Goal: Information Seeking & Learning: Learn about a topic

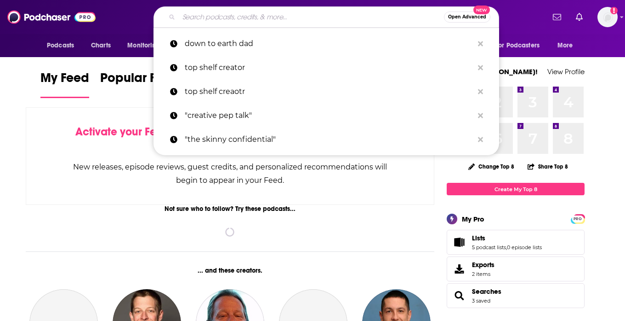
click at [222, 18] on input "Search podcasts, credits, & more..." at bounding box center [311, 17] width 265 height 15
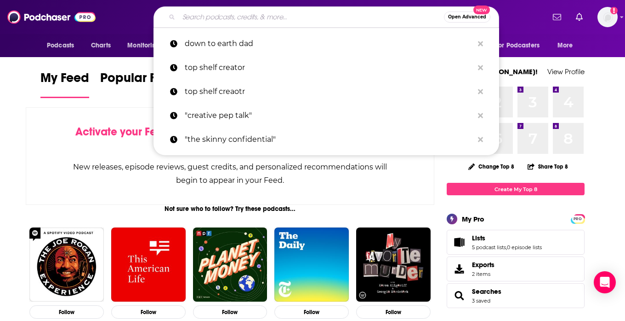
paste input "he Business RoundUp with [PERSON_NAME] [PERSON_NAME]"
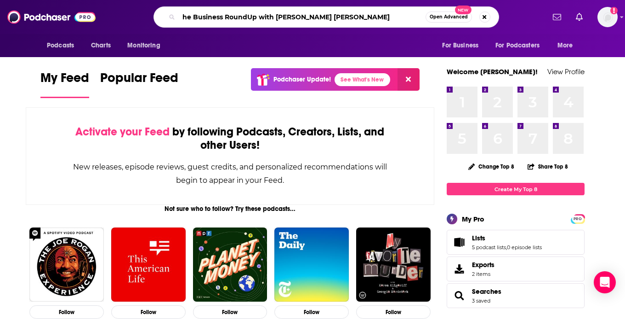
click at [182, 16] on input "he Business RoundUp with [PERSON_NAME] [PERSON_NAME]" at bounding box center [302, 17] width 247 height 15
type input "The Business RoundUp with [PERSON_NAME] [PERSON_NAME]"
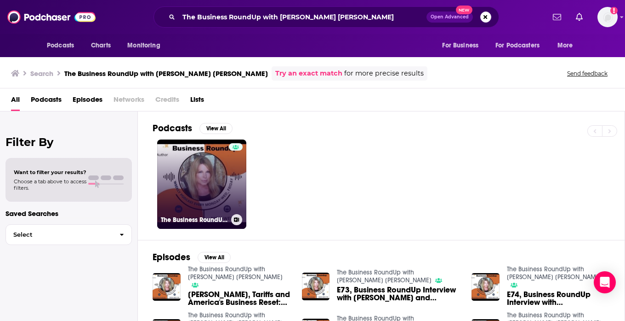
click at [206, 171] on link "The Business RoundUp with [PERSON_NAME] [PERSON_NAME]" at bounding box center [201, 183] width 89 height 89
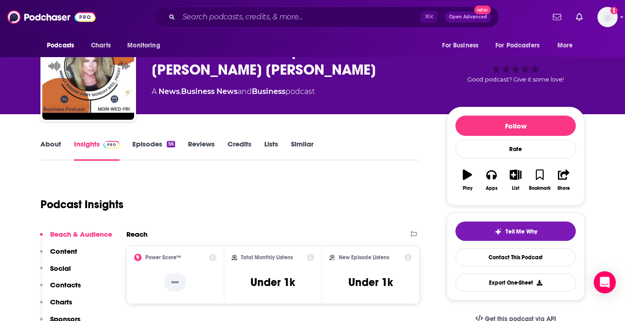
scroll to position [38, 0]
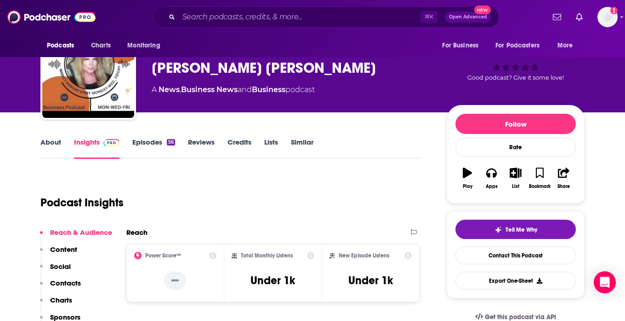
click at [196, 142] on link "Reviews" at bounding box center [201, 147] width 27 height 21
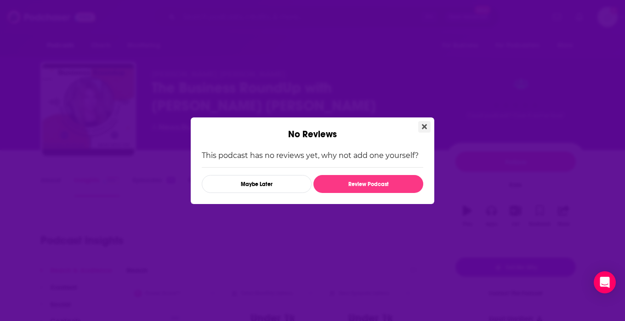
click at [423, 123] on icon "Close" at bounding box center [424, 126] width 5 height 7
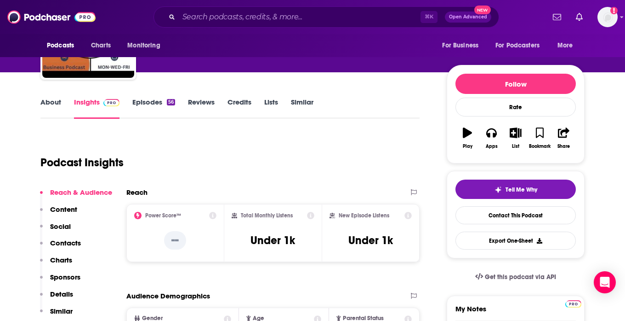
scroll to position [55, 0]
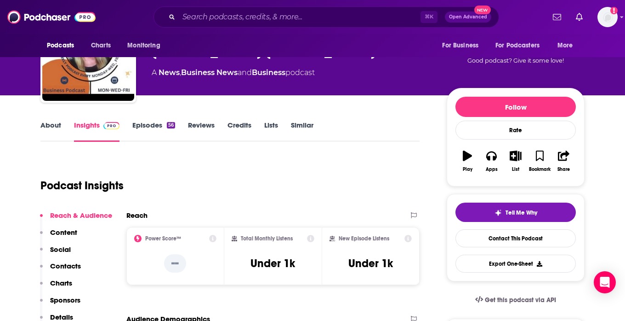
click at [160, 126] on link "Episodes 56" at bounding box center [153, 130] width 43 height 21
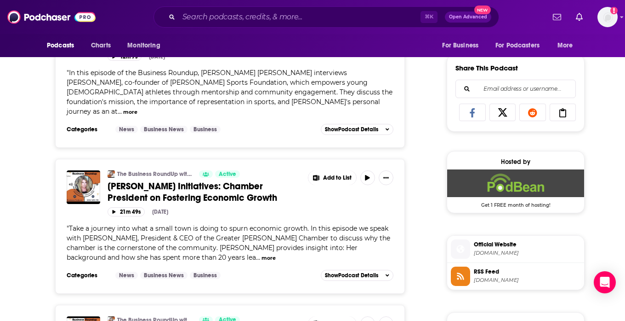
scroll to position [557, 0]
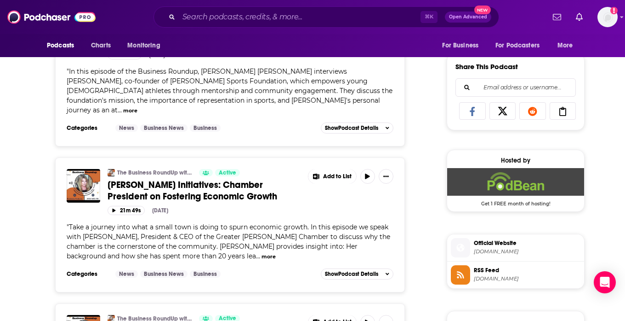
click at [262, 252] on button "more" at bounding box center [269, 256] width 14 height 8
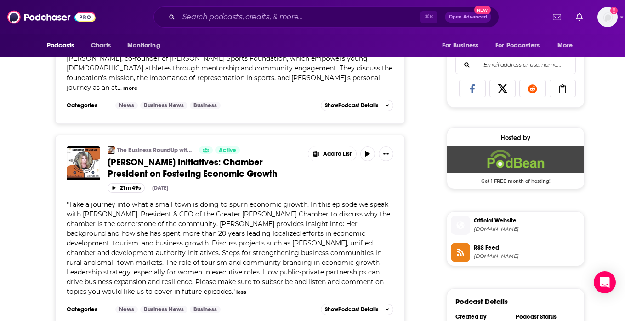
scroll to position [583, 0]
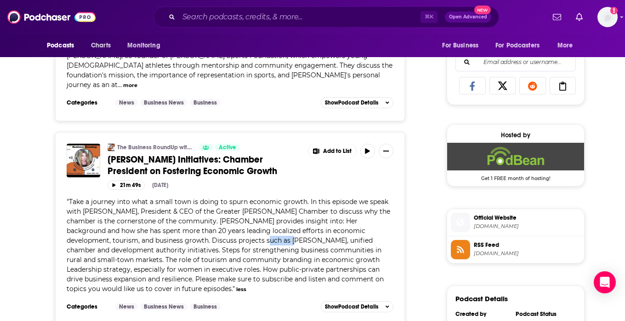
drag, startPoint x: 249, startPoint y: 218, endPoint x: 222, endPoint y: 220, distance: 27.3
click at [222, 220] on span "Take a journey into what a small town is doing to spurn economic growth. In thi…" at bounding box center [229, 244] width 324 height 95
copy span "[PERSON_NAME]"
click at [253, 222] on span "Take a journey into what a small town is doing to spurn economic growth. In thi…" at bounding box center [229, 244] width 324 height 95
drag, startPoint x: 248, startPoint y: 219, endPoint x: 203, endPoint y: 220, distance: 44.6
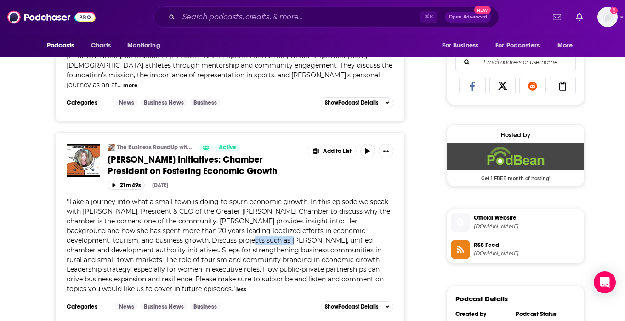
click at [203, 220] on span "Take a journey into what a small town is doing to spurn economic growth. In thi…" at bounding box center [229, 244] width 324 height 95
copy span "[PERSON_NAME]"
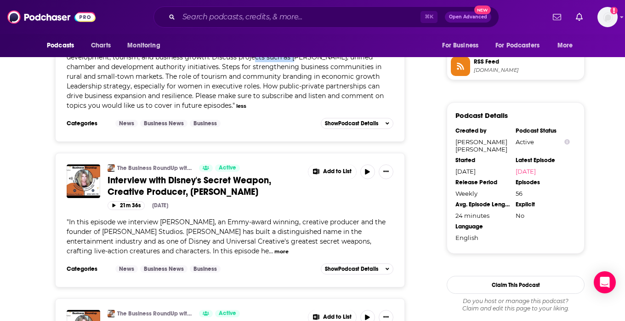
scroll to position [769, 0]
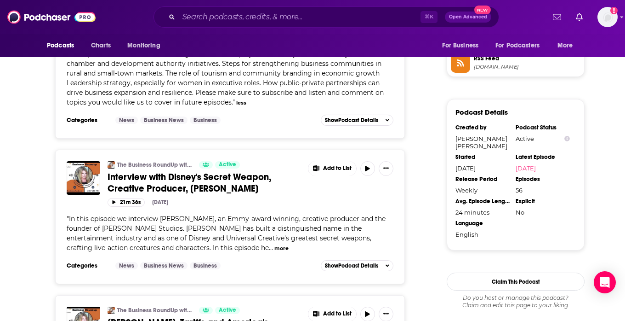
click at [165, 226] on span "" In this episode we interview [PERSON_NAME], an Emmy-award winning, creative p…" at bounding box center [226, 232] width 319 height 37
click at [275, 244] on button "more" at bounding box center [282, 248] width 14 height 8
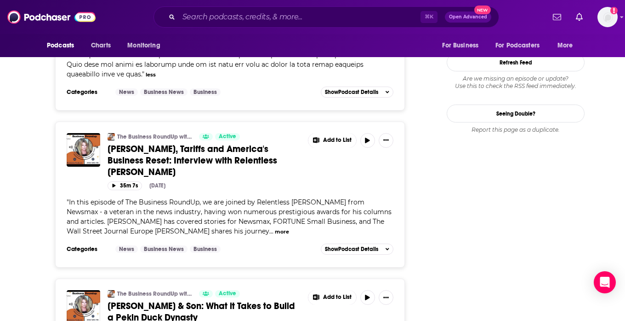
scroll to position [1074, 0]
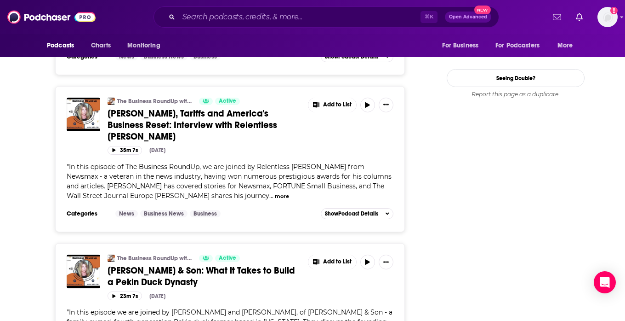
click at [275, 192] on button "more" at bounding box center [282, 196] width 14 height 8
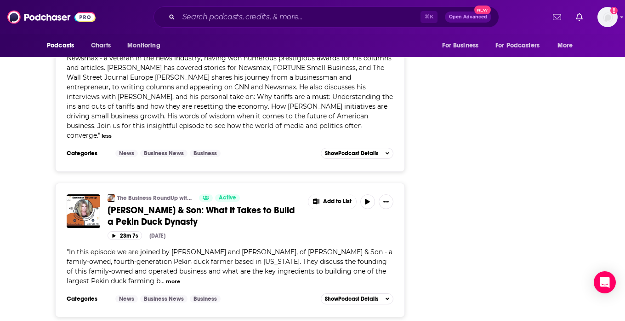
scroll to position [1193, 0]
click at [167, 277] on button "more" at bounding box center [173, 281] width 14 height 8
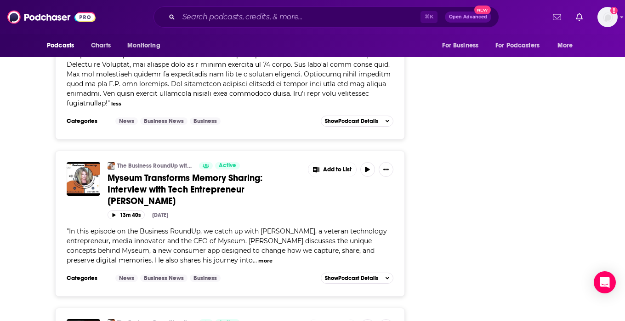
scroll to position [1448, 0]
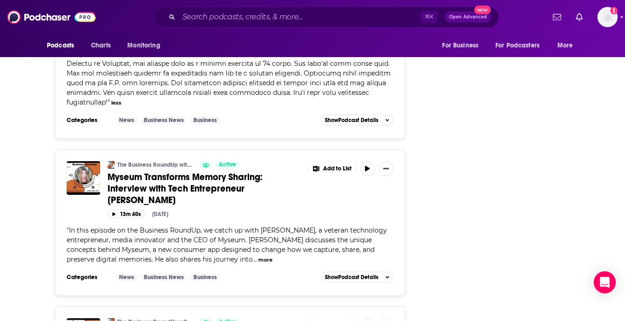
click at [258, 256] on button "more" at bounding box center [265, 260] width 14 height 8
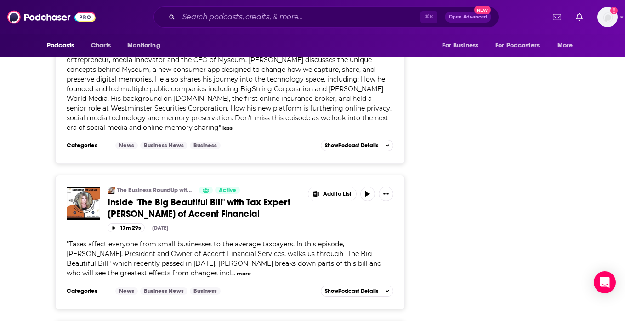
scroll to position [1629, 0]
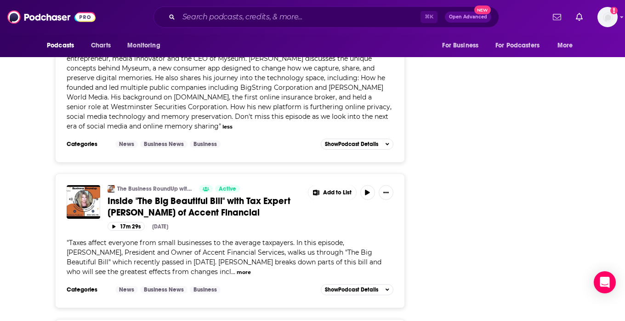
click at [237, 268] on button "more" at bounding box center [244, 272] width 14 height 8
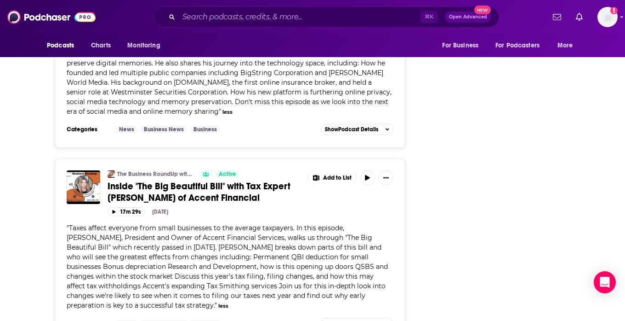
scroll to position [1644, 0]
click at [269, 18] on input "Search podcasts, credits, & more..." at bounding box center [300, 17] width 242 height 15
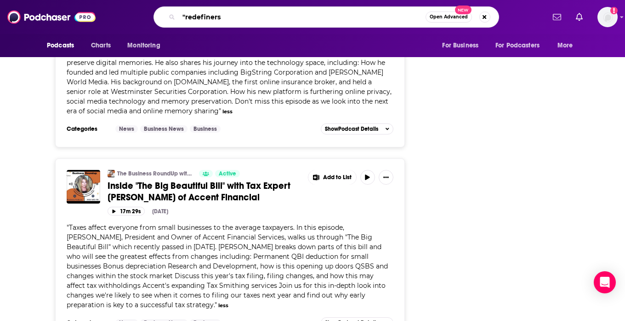
type input ""redefiners""
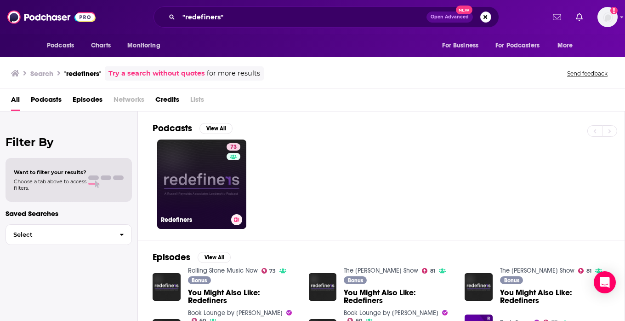
click at [185, 168] on link "73 Redefiners" at bounding box center [201, 183] width 89 height 89
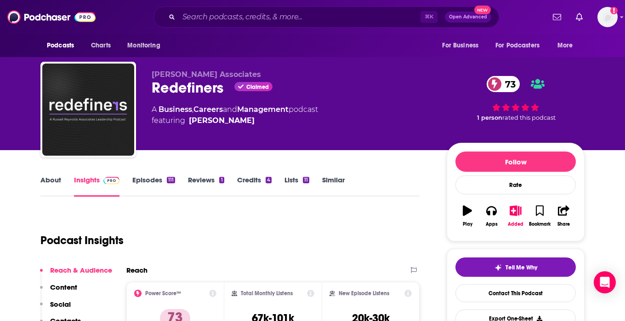
click at [50, 178] on link "About" at bounding box center [50, 185] width 21 height 21
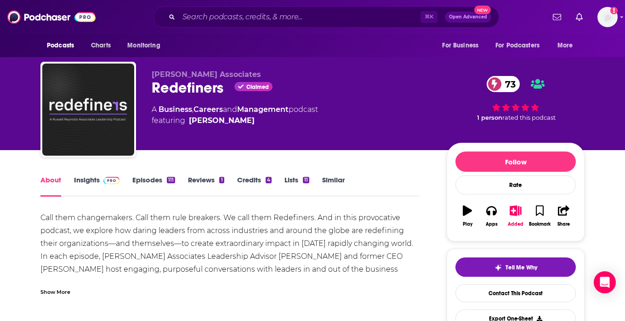
click at [59, 291] on div "Show More" at bounding box center [55, 290] width 30 height 9
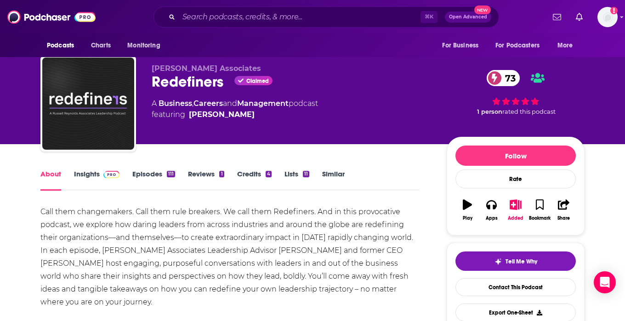
scroll to position [8, 0]
